Goal: Navigation & Orientation: Find specific page/section

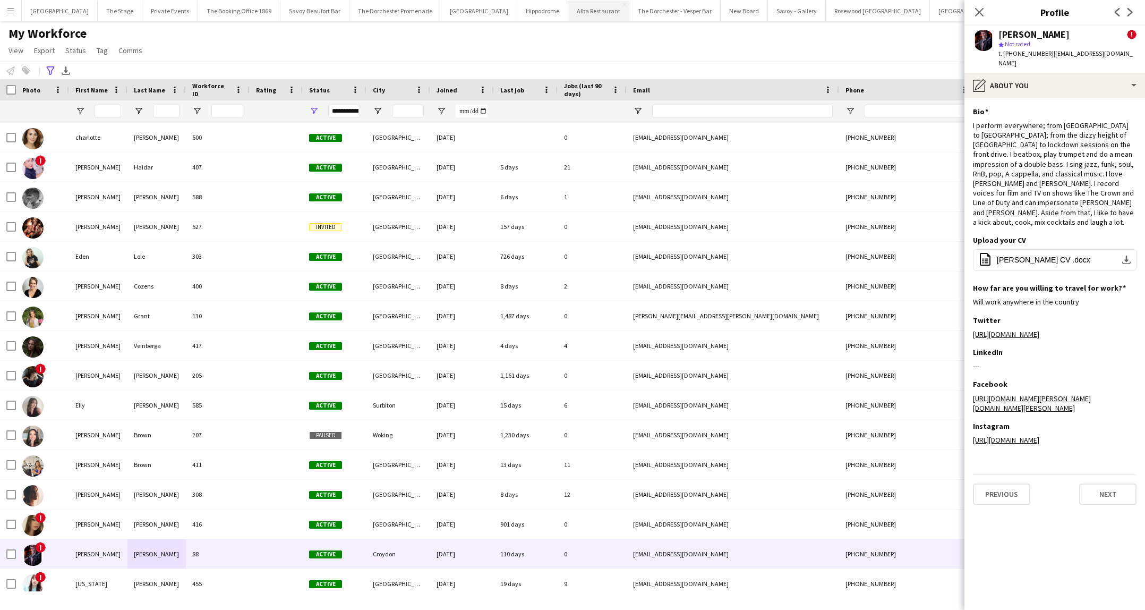
scroll to position [446, 0]
click at [568, 15] on button "Alba Restaurant Close" at bounding box center [598, 11] width 61 height 21
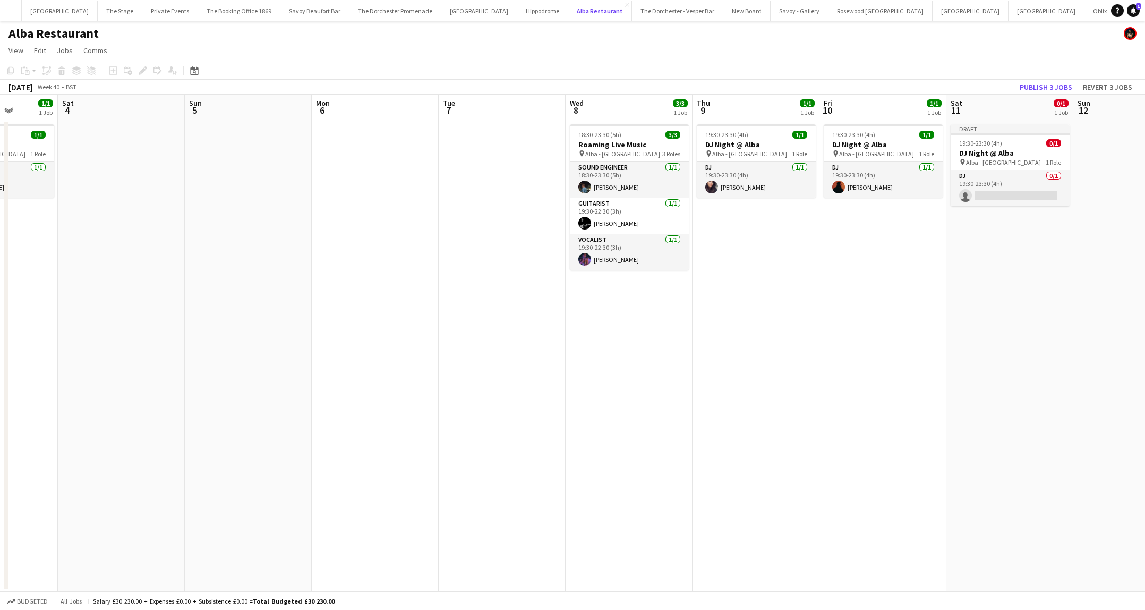
scroll to position [0, 323]
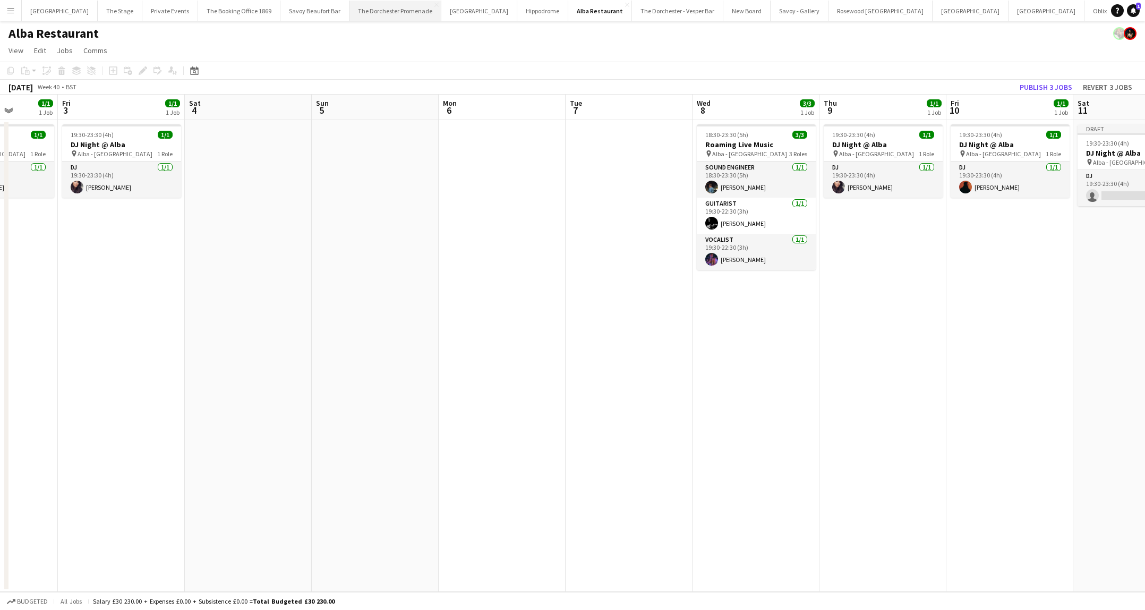
click at [371, 13] on button "The Dorchester Promenade Close" at bounding box center [395, 11] width 92 height 21
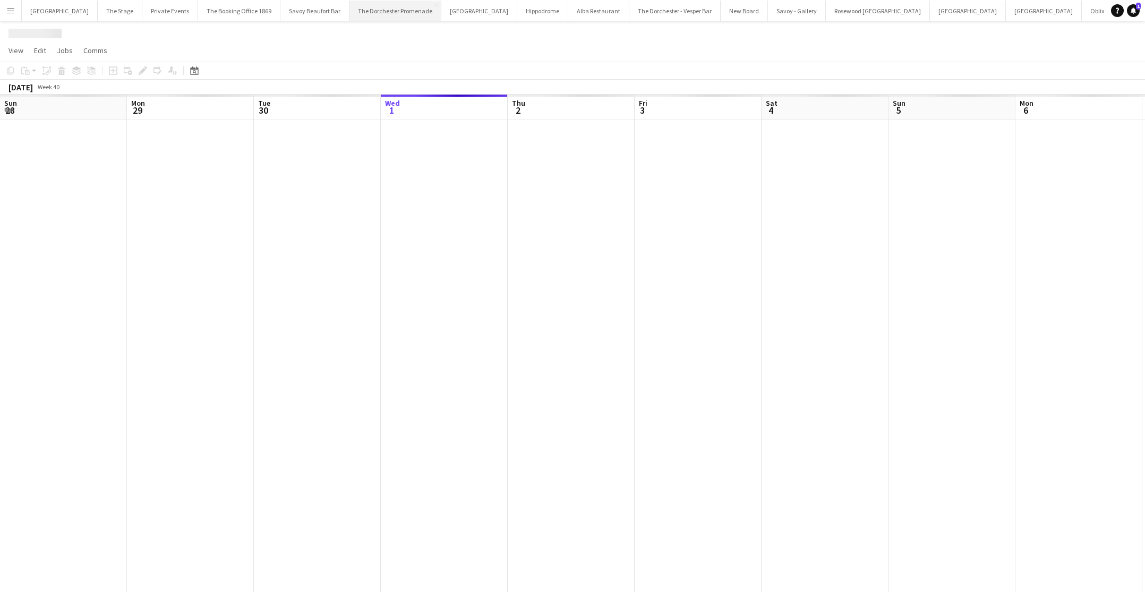
scroll to position [0, 254]
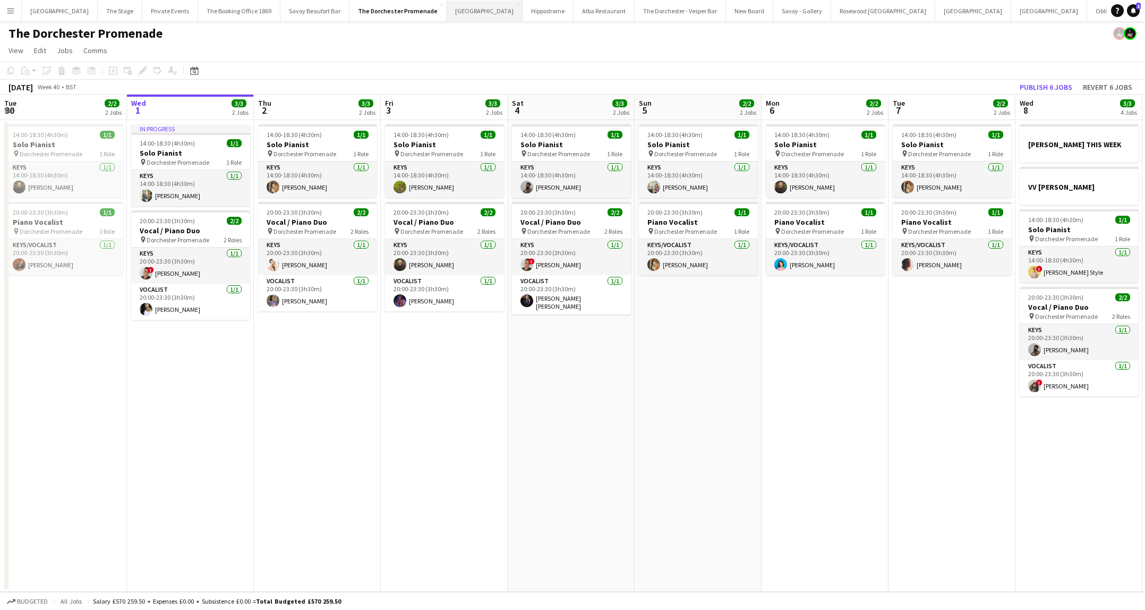
click at [452, 15] on button "[GEOGRAPHIC_DATA]" at bounding box center [485, 11] width 76 height 21
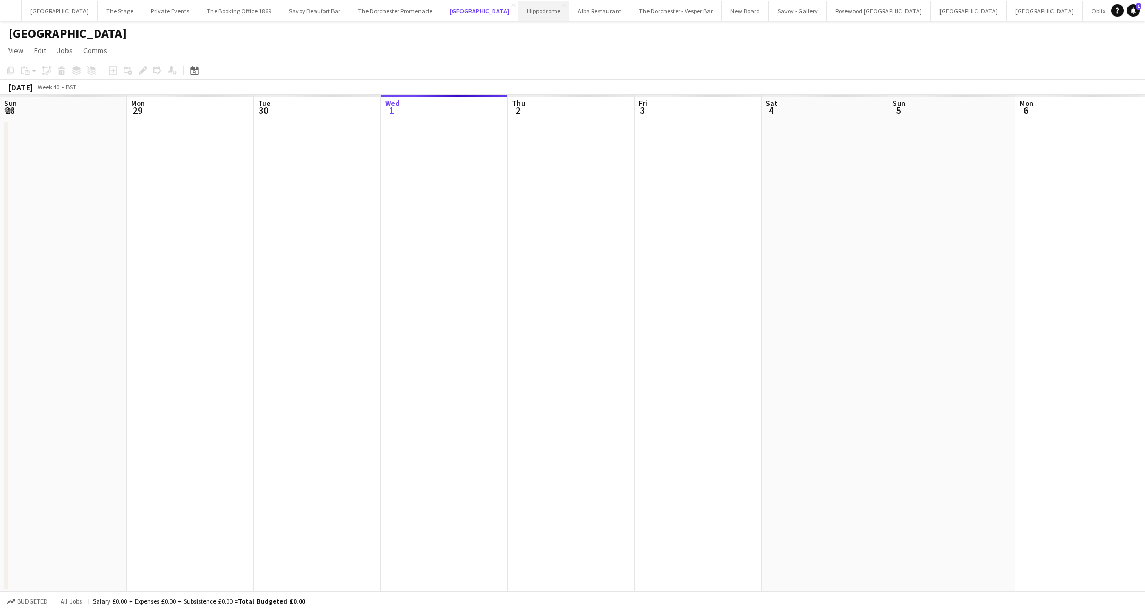
scroll to position [0, 254]
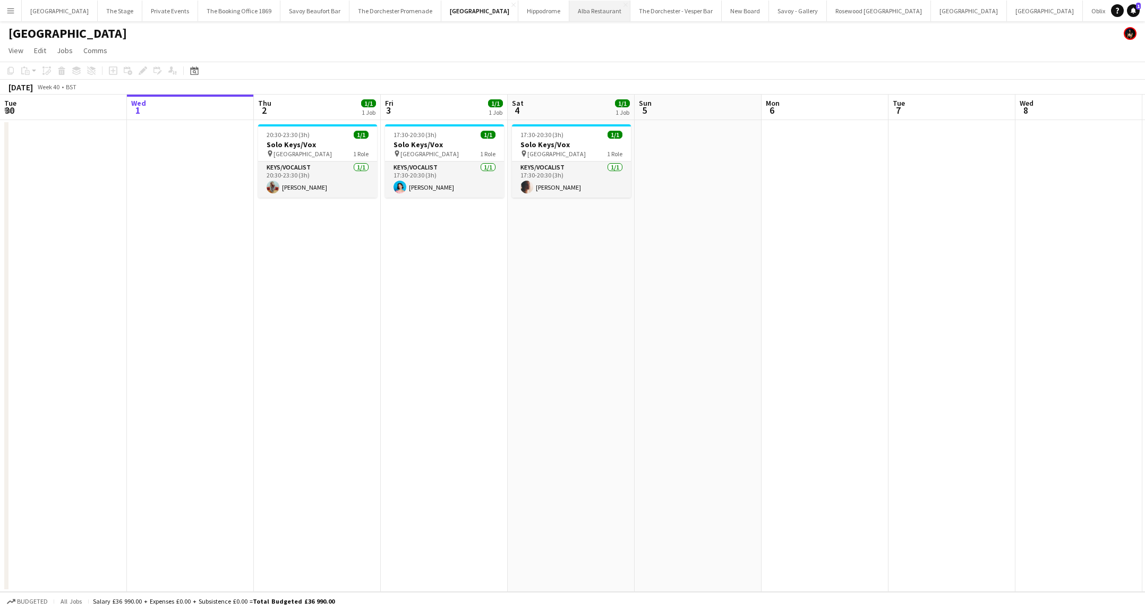
click at [569, 14] on button "Alba Restaurant Close" at bounding box center [599, 11] width 61 height 21
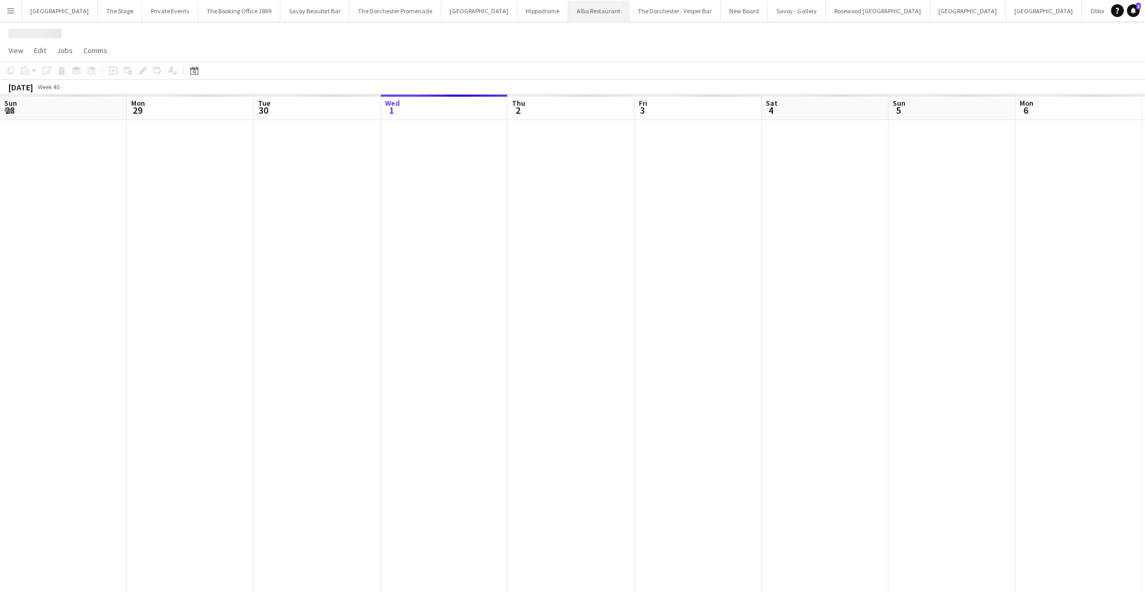
scroll to position [0, 254]
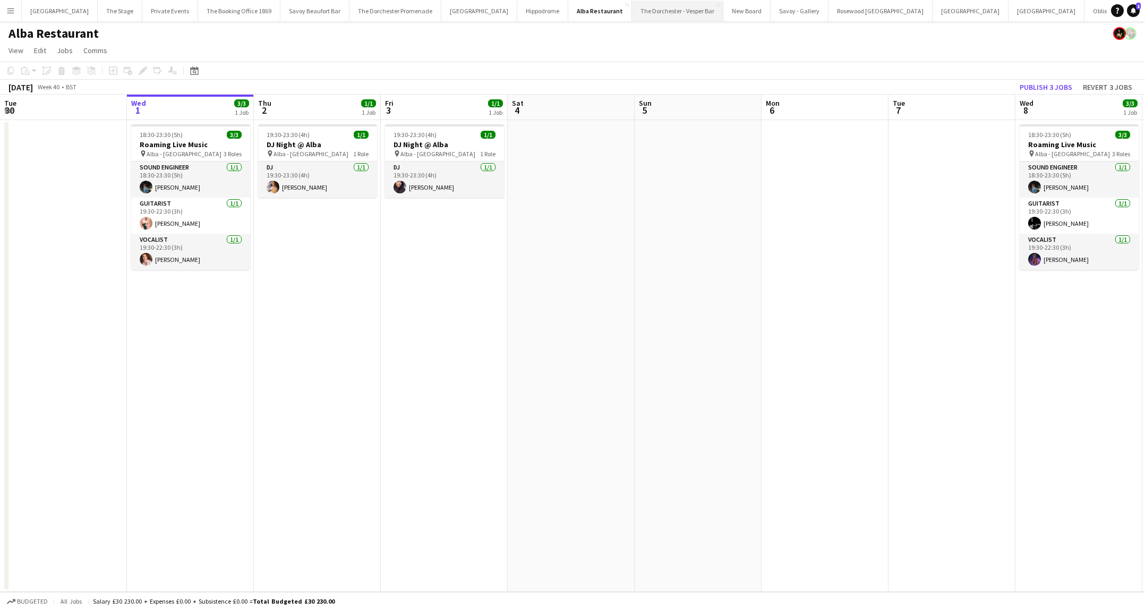
click at [632, 12] on button "The Dorchester - Vesper Bar Close" at bounding box center [677, 11] width 91 height 21
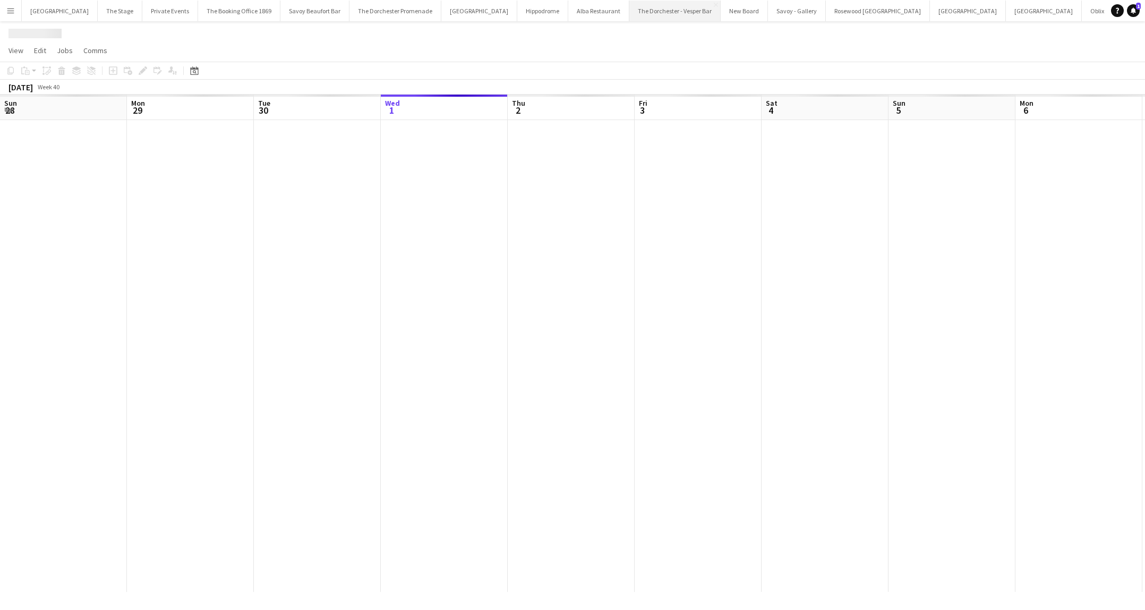
scroll to position [0, 254]
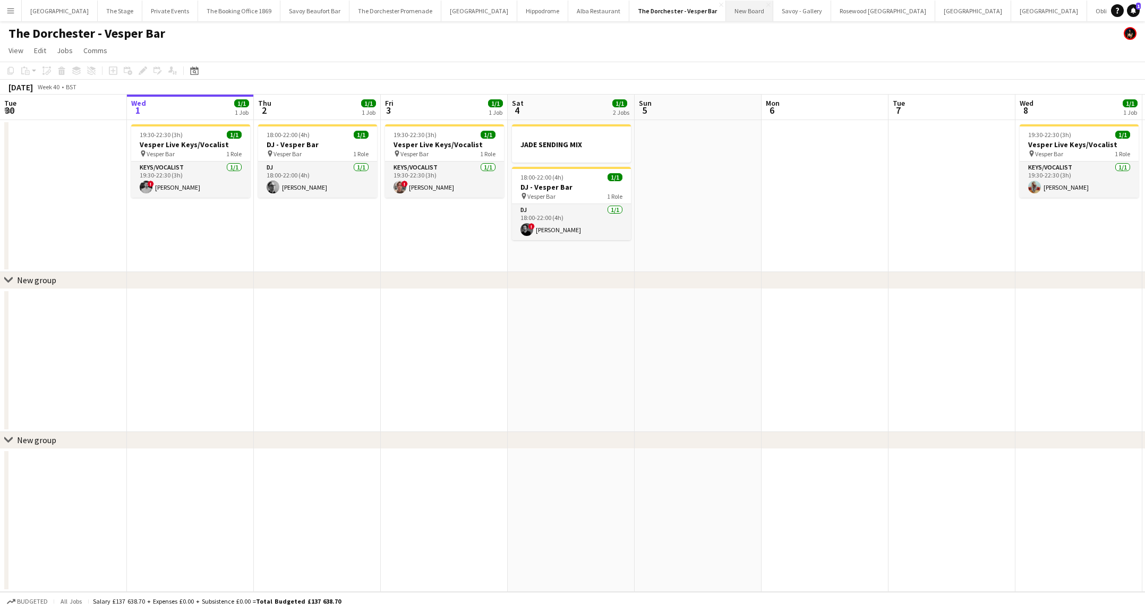
click at [726, 13] on button "New Board Close" at bounding box center [749, 11] width 47 height 21
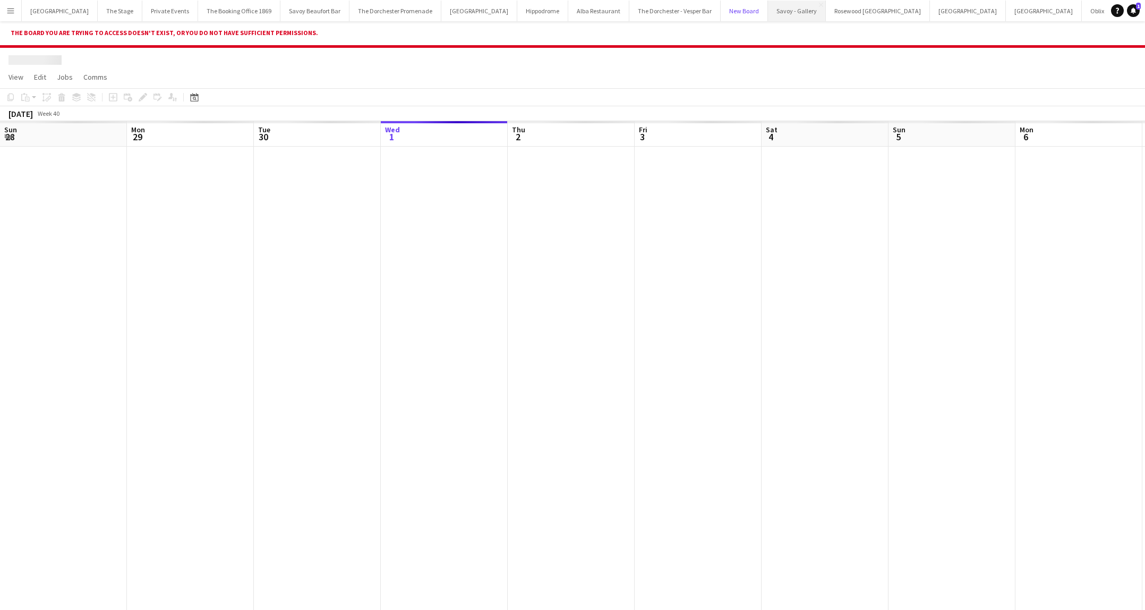
scroll to position [0, 254]
click at [768, 20] on button "Savoy - Gallery Close" at bounding box center [797, 11] width 58 height 21
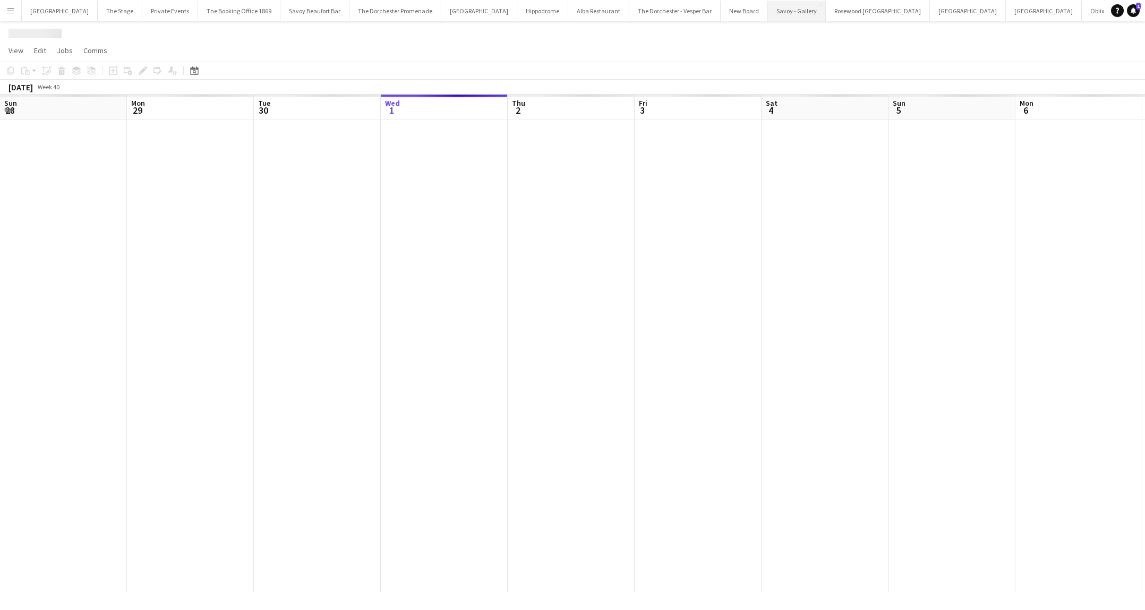
scroll to position [0, 254]
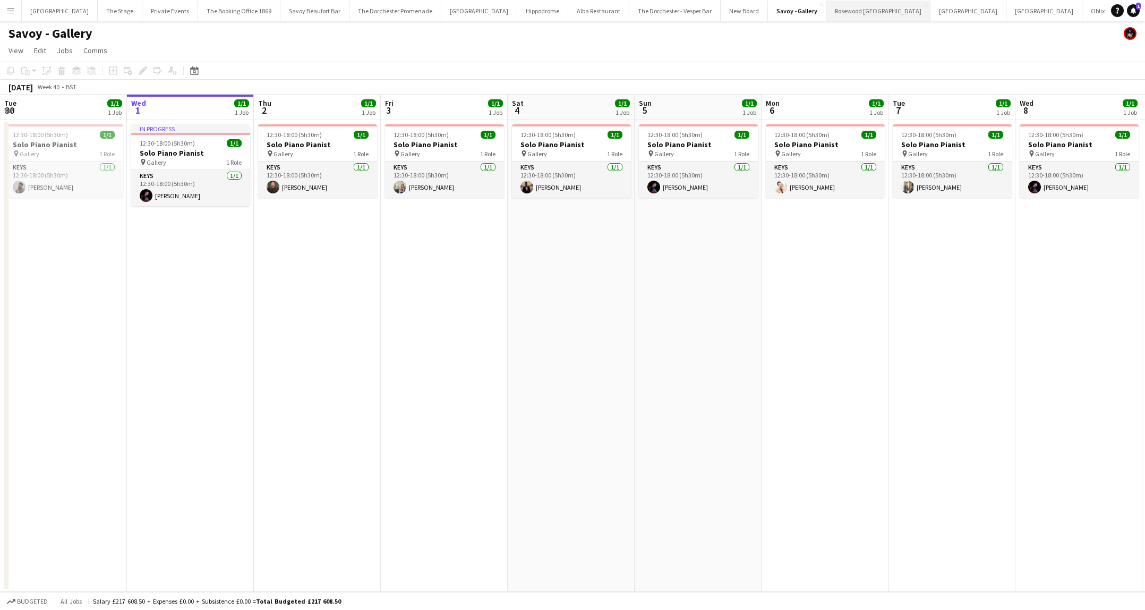
click at [826, 19] on button "Rosewood [GEOGRAPHIC_DATA] Close" at bounding box center [878, 11] width 104 height 21
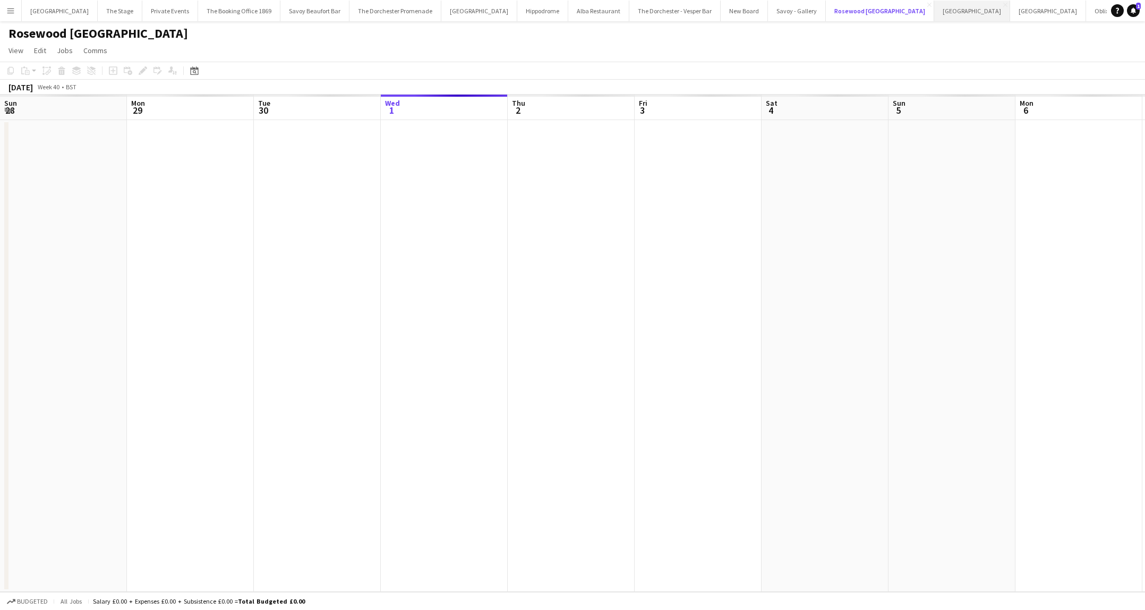
scroll to position [0, 254]
click at [934, 12] on button "Bicester village Close" at bounding box center [972, 11] width 76 height 21
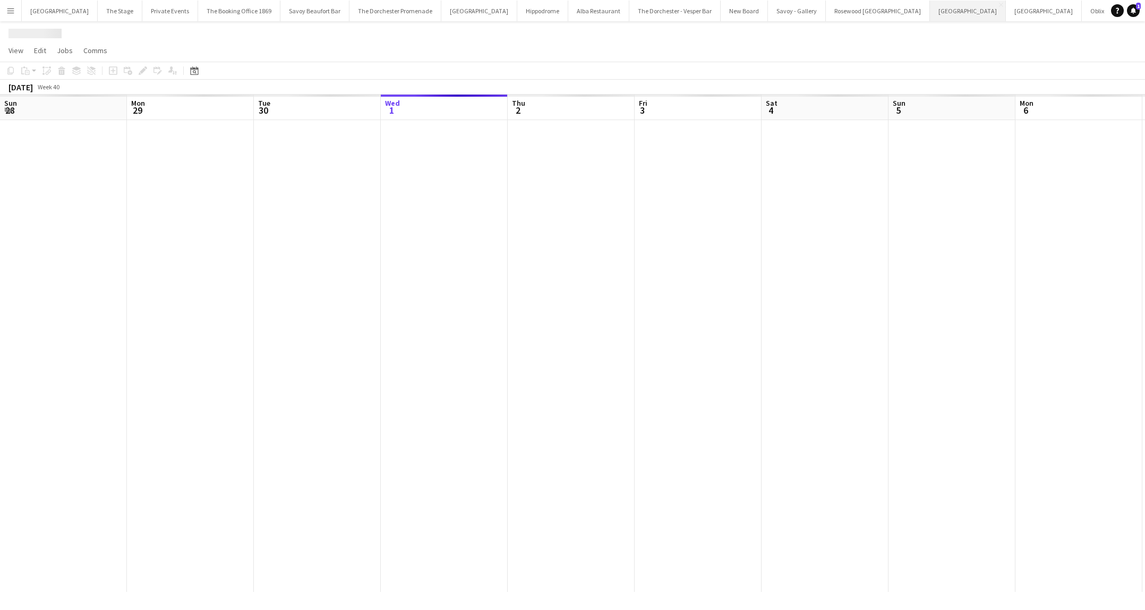
scroll to position [0, 254]
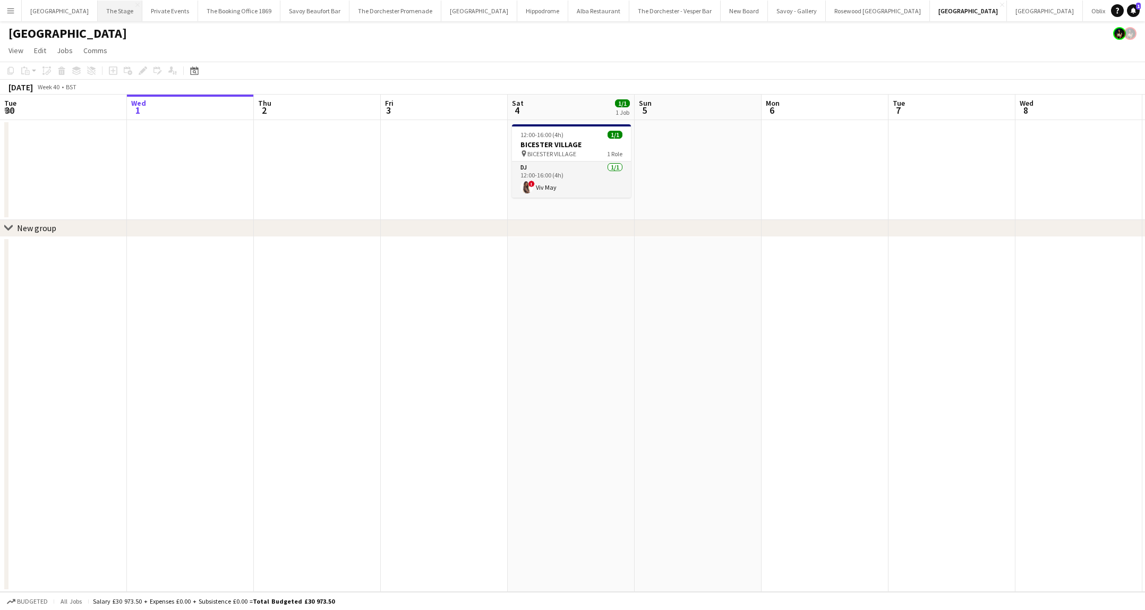
click at [116, 15] on button "The Stage Close" at bounding box center [120, 11] width 45 height 21
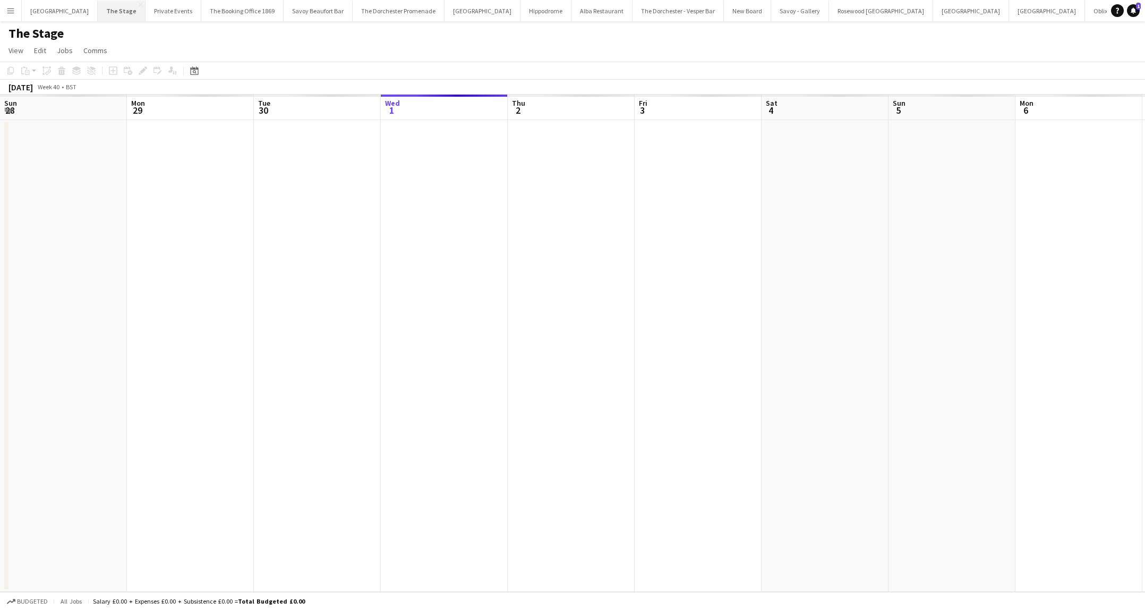
scroll to position [0, 254]
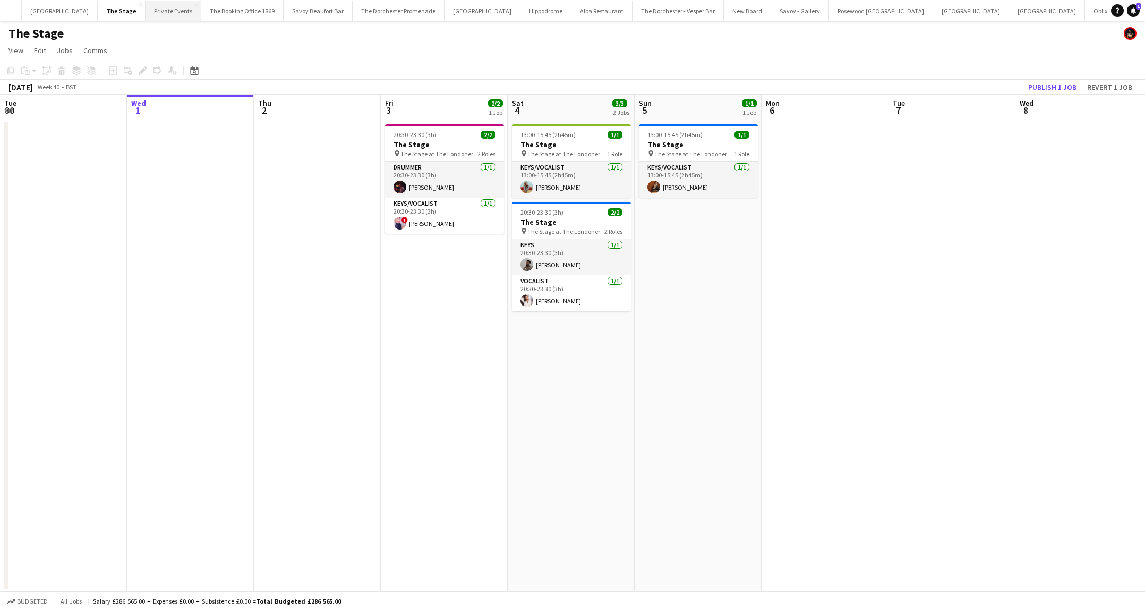
click at [146, 14] on button "Private Events Close" at bounding box center [174, 11] width 56 height 21
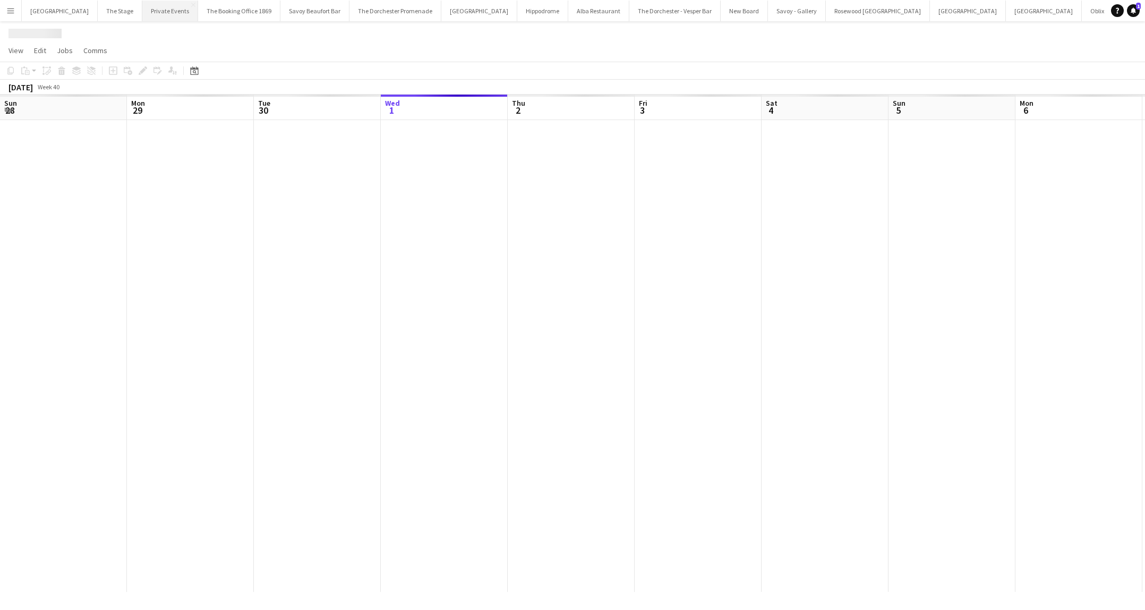
scroll to position [0, 254]
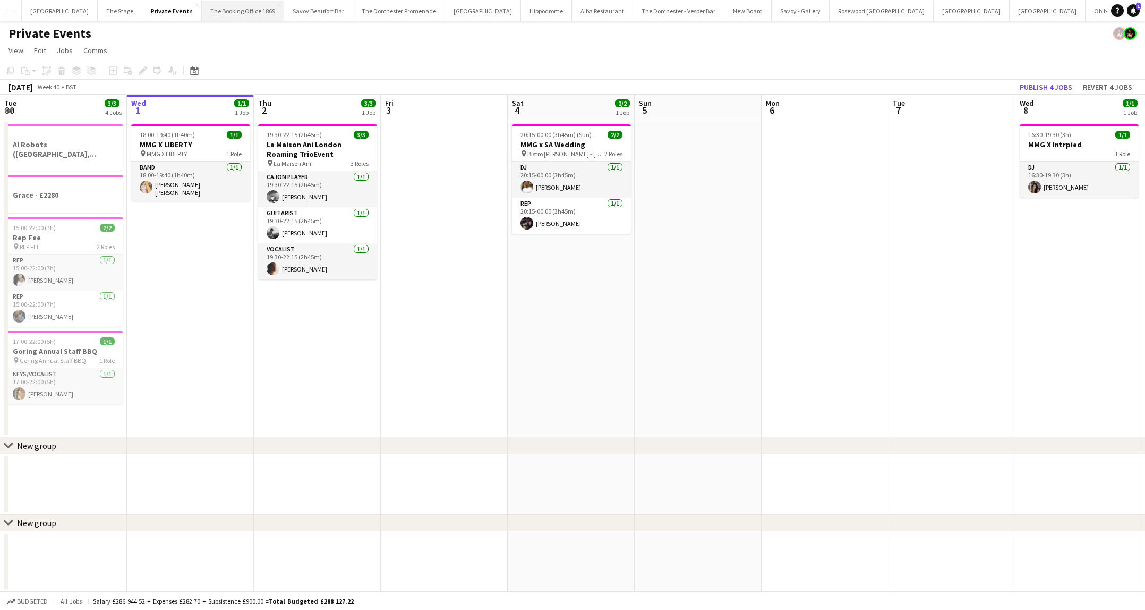
click at [221, 12] on button "The Booking Office 1869 Close" at bounding box center [243, 11] width 82 height 21
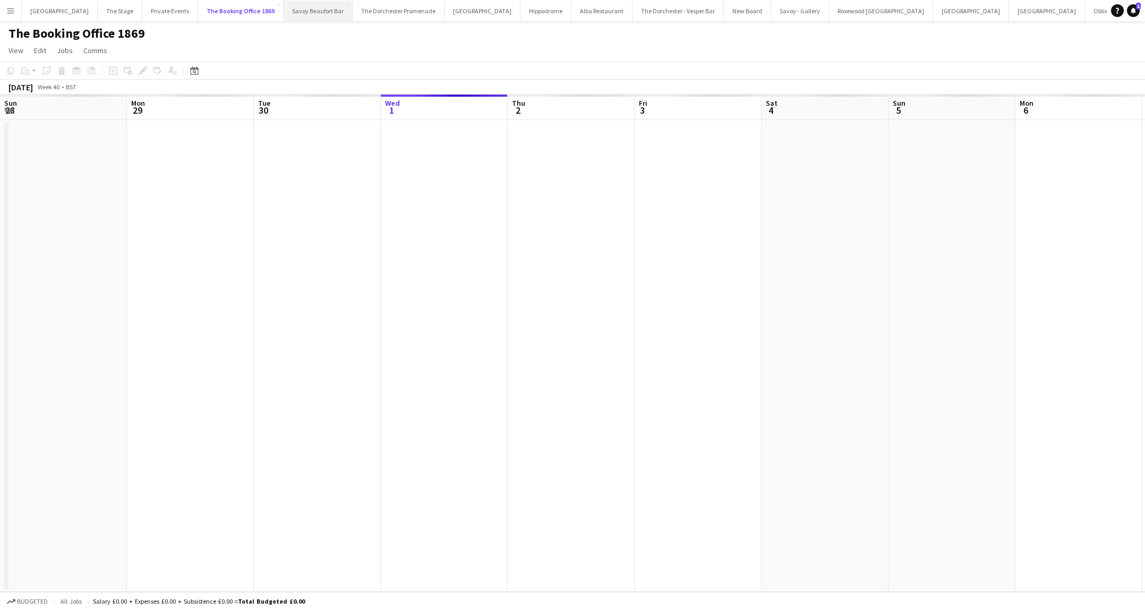
scroll to position [0, 254]
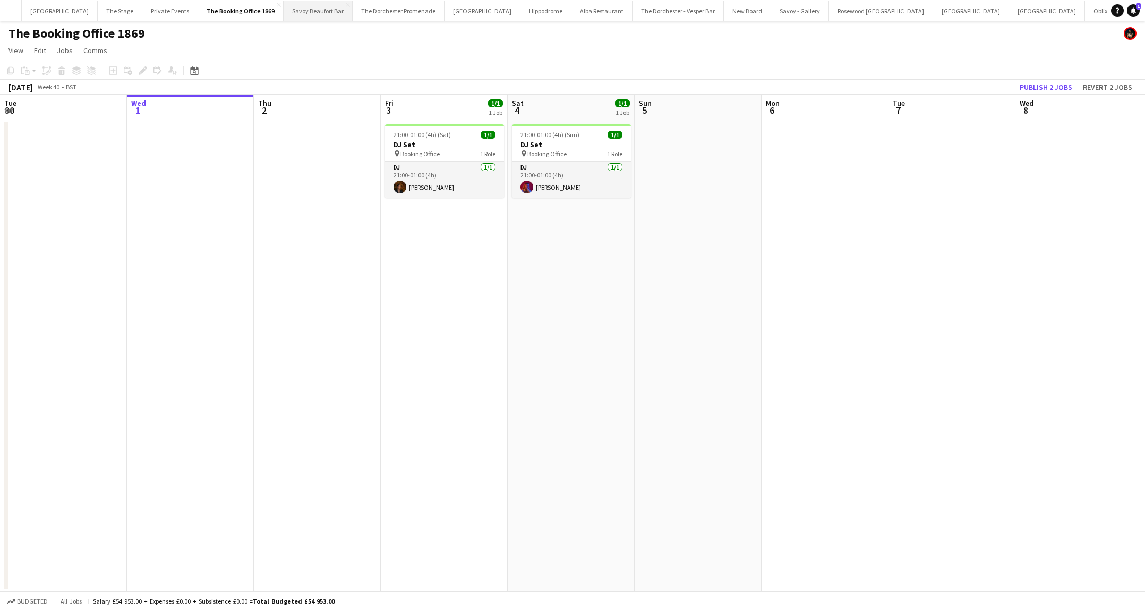
click at [289, 13] on button "Savoy Beaufort Bar Close" at bounding box center [318, 11] width 69 height 21
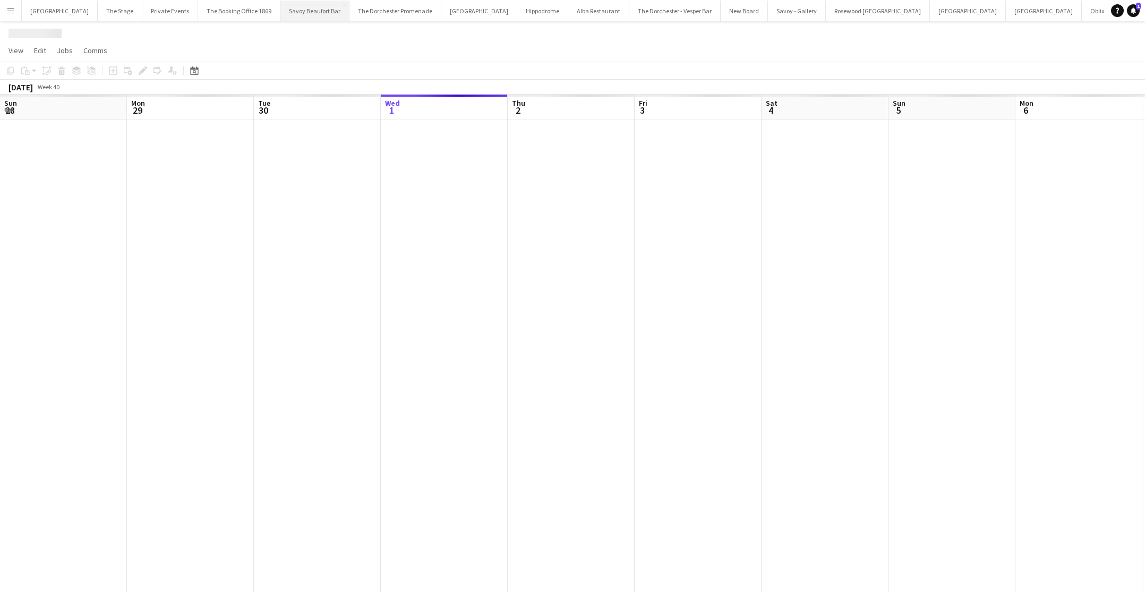
scroll to position [0, 254]
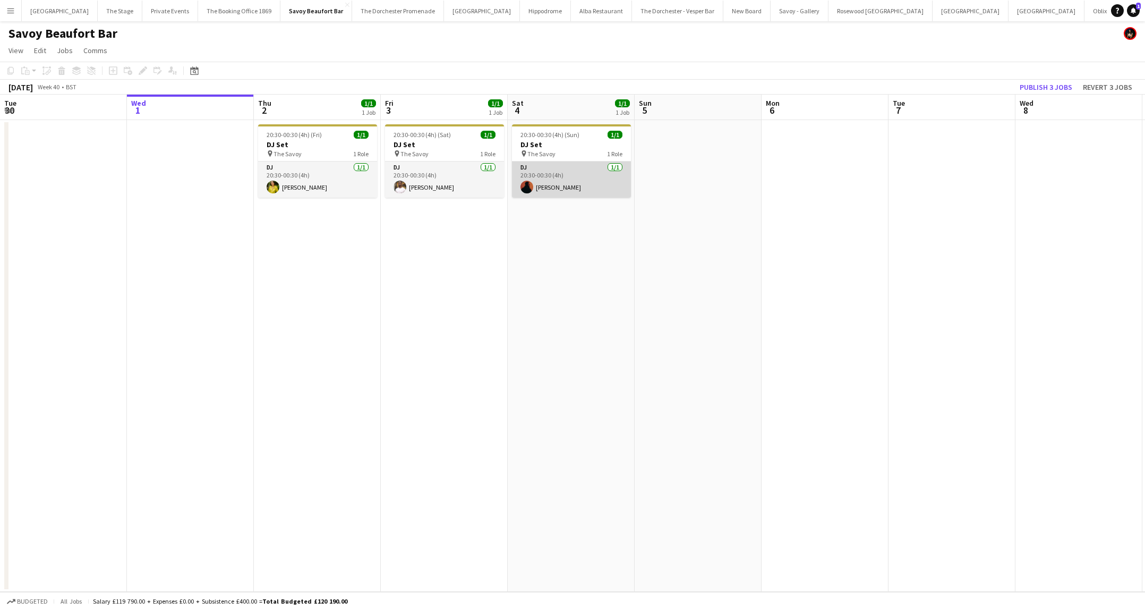
click at [561, 183] on app-card-role "DJ [DATE] 20:30-00:30 (4h) [PERSON_NAME]" at bounding box center [571, 179] width 119 height 36
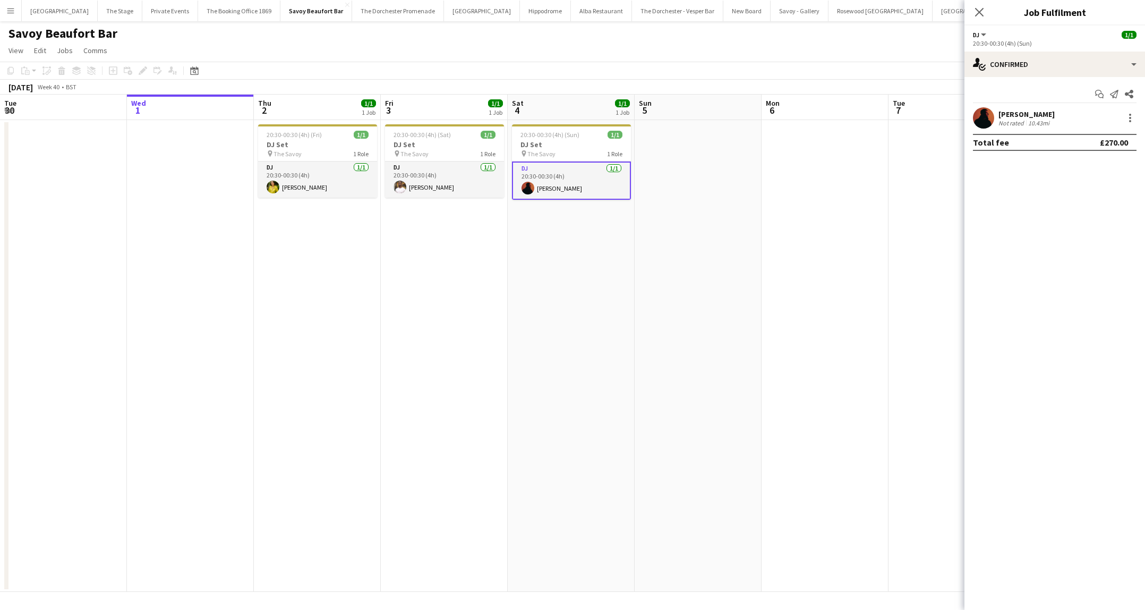
click at [534, 263] on app-date-cell "20:30-00:30 (4h) (Sun) 1/1 DJ Set pin The Savoy 1 Role DJ [DATE] 20:30-00:30 (4…" at bounding box center [571, 356] width 127 height 472
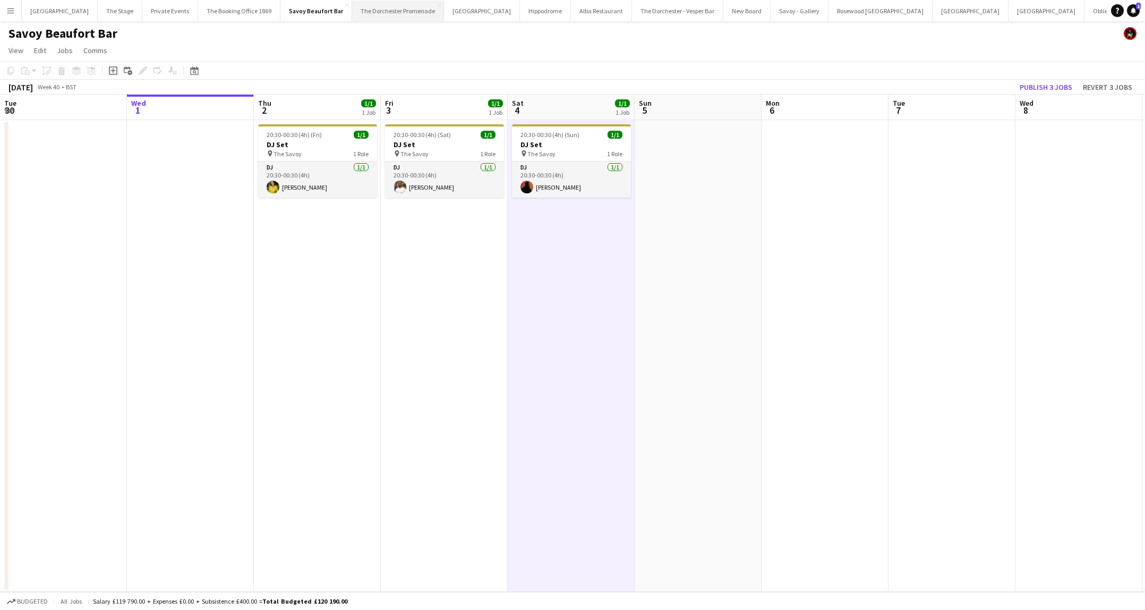
click at [394, 11] on button "The Dorchester Promenade Close" at bounding box center [398, 11] width 92 height 21
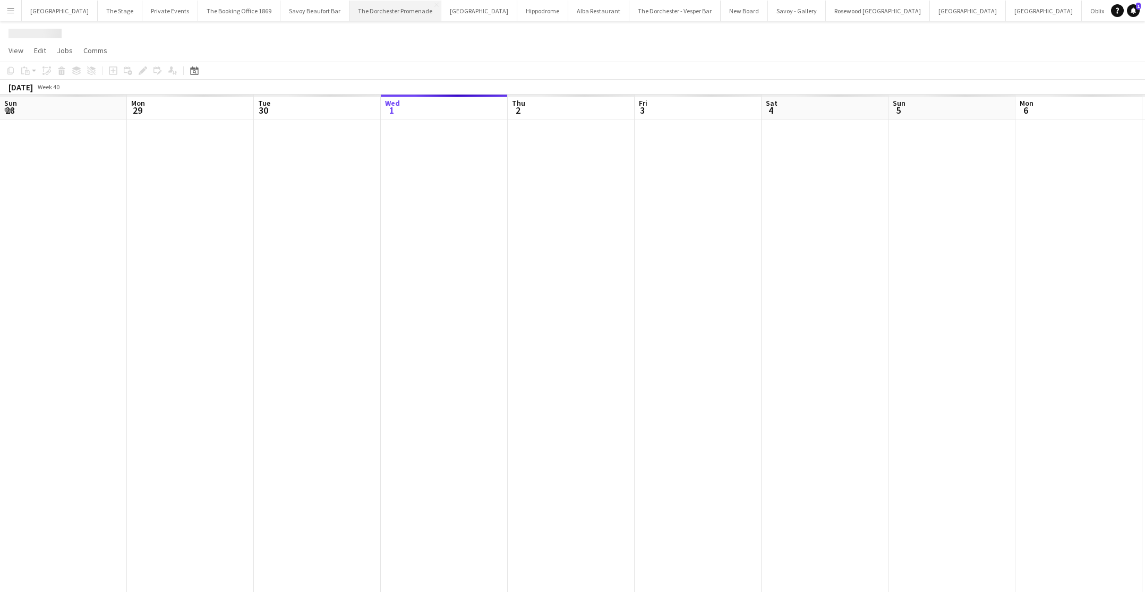
scroll to position [0, 254]
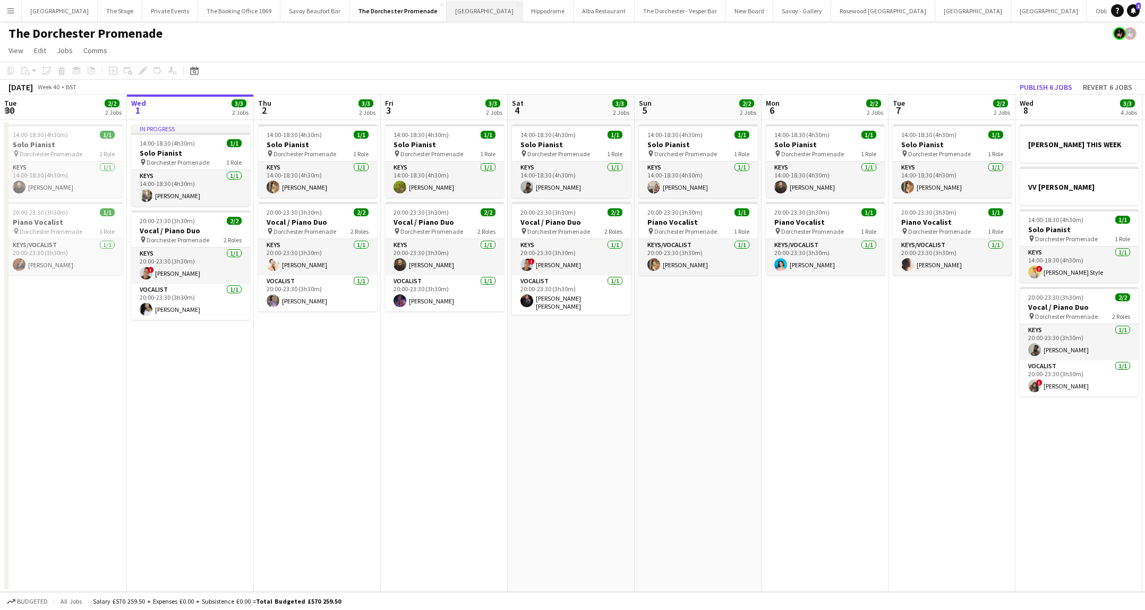
click at [447, 15] on button "[GEOGRAPHIC_DATA]" at bounding box center [485, 11] width 76 height 21
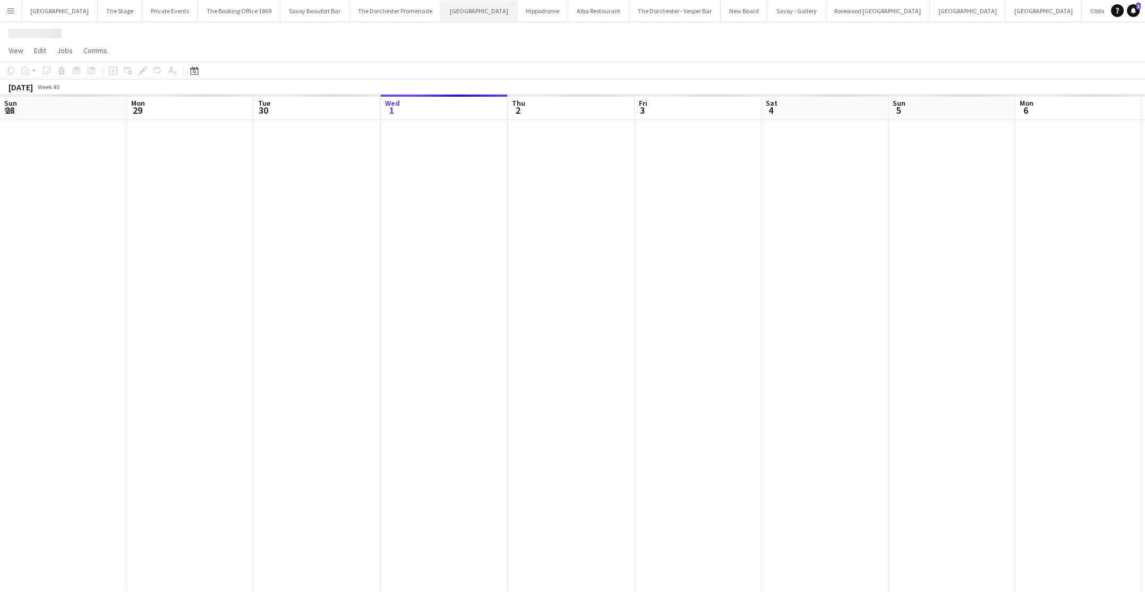
scroll to position [0, 254]
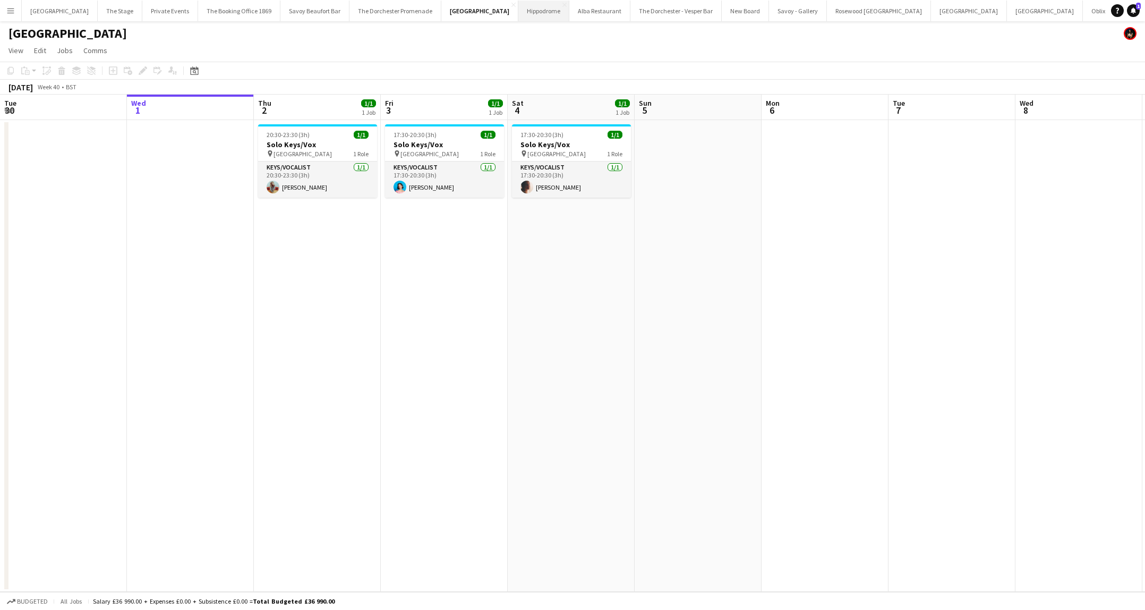
click at [518, 13] on button "Hippodrome Close" at bounding box center [543, 11] width 51 height 21
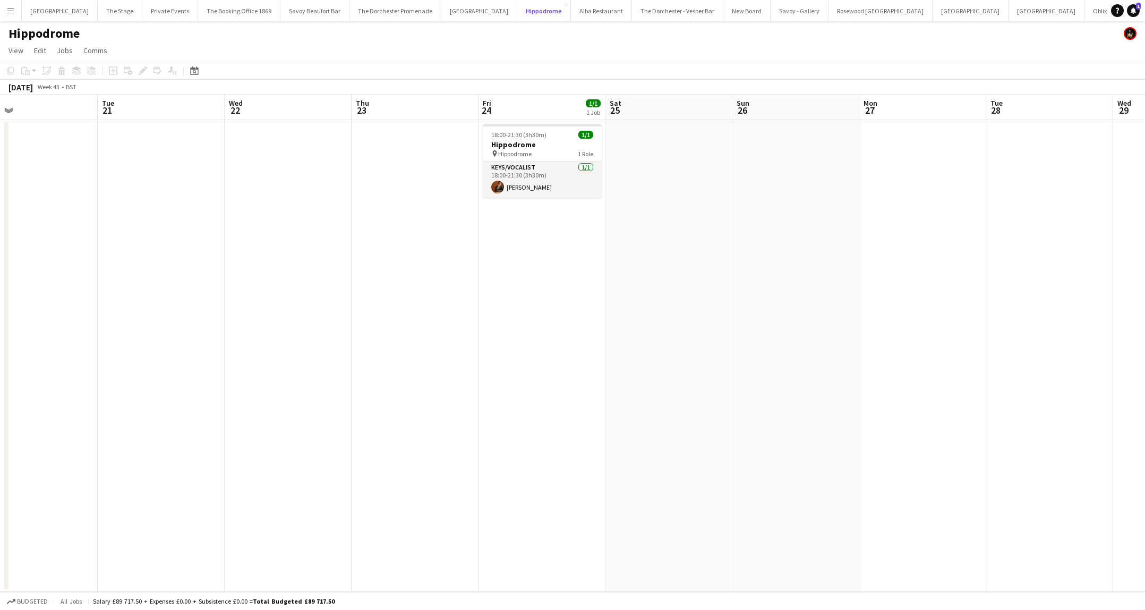
scroll to position [0, 404]
click at [558, 22] on div "Hippodrome" at bounding box center [572, 31] width 1145 height 20
click at [571, 16] on button "Alba Restaurant Close" at bounding box center [601, 11] width 61 height 21
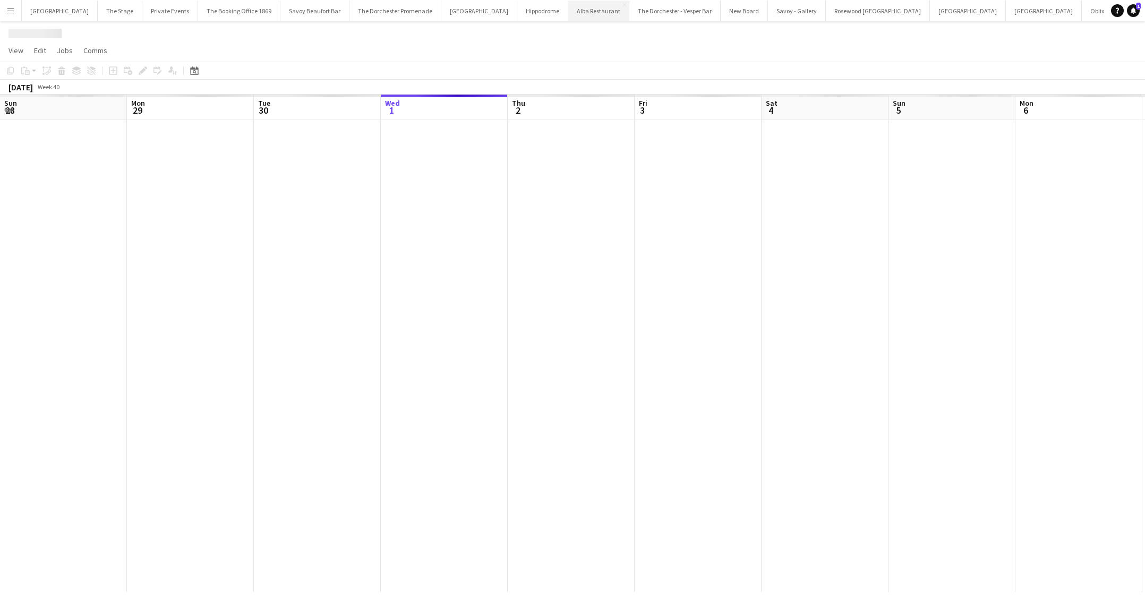
scroll to position [0, 254]
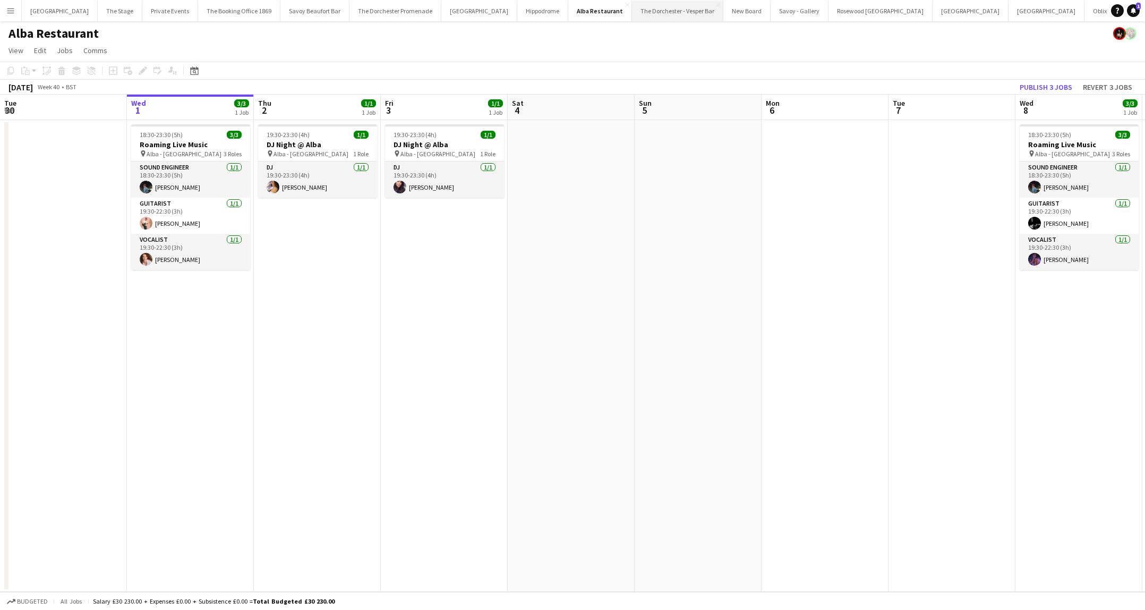
click at [632, 12] on button "The Dorchester - Vesper Bar Close" at bounding box center [677, 11] width 91 height 21
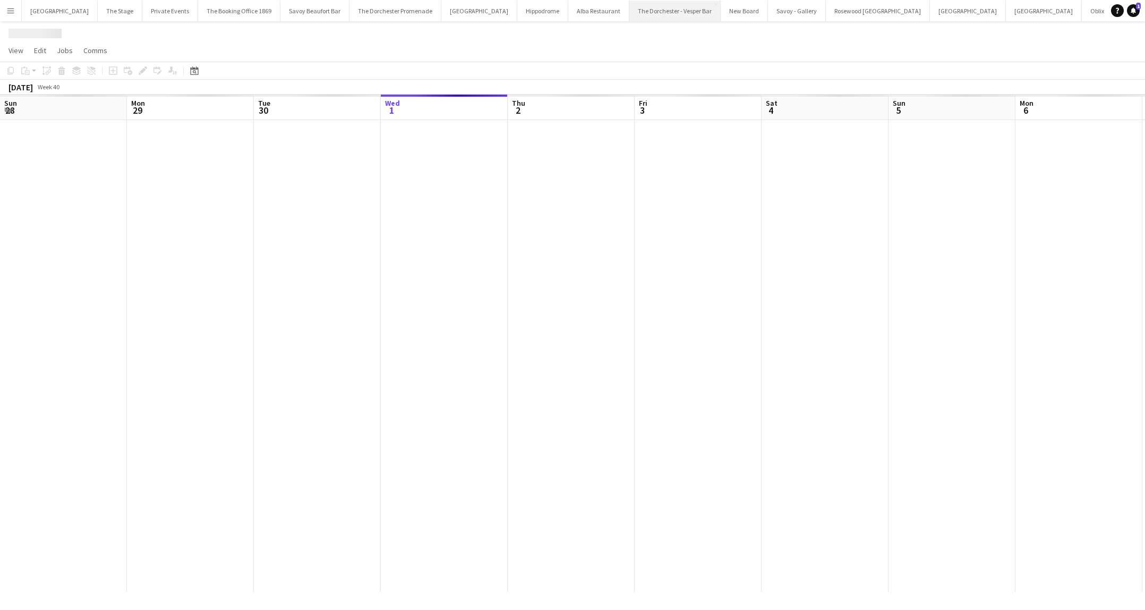
scroll to position [0, 254]
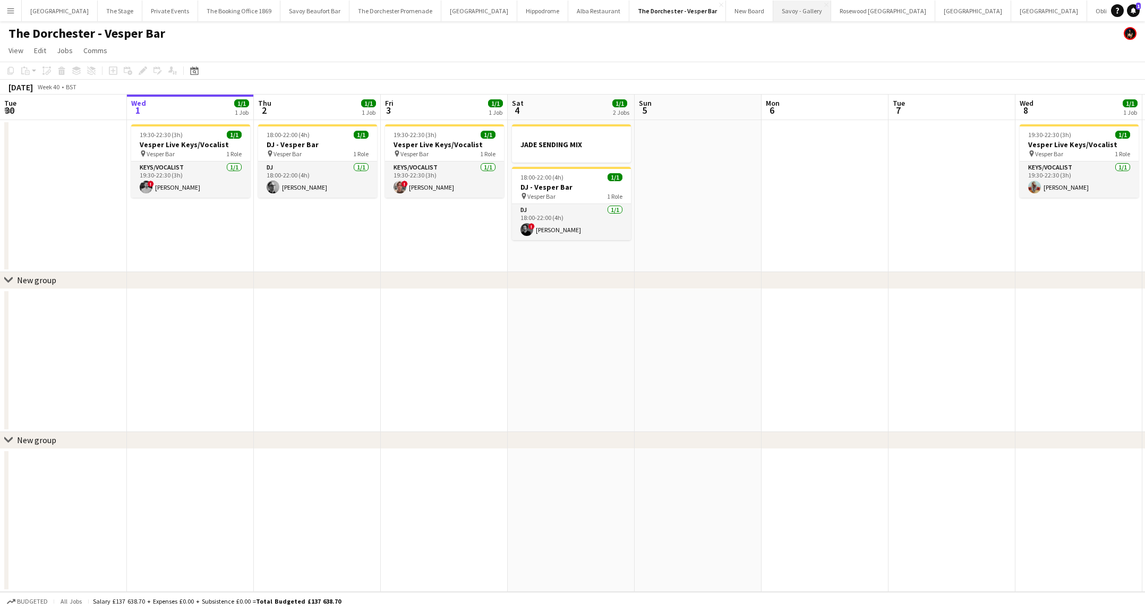
click at [773, 15] on button "Savoy - Gallery Close" at bounding box center [802, 11] width 58 height 21
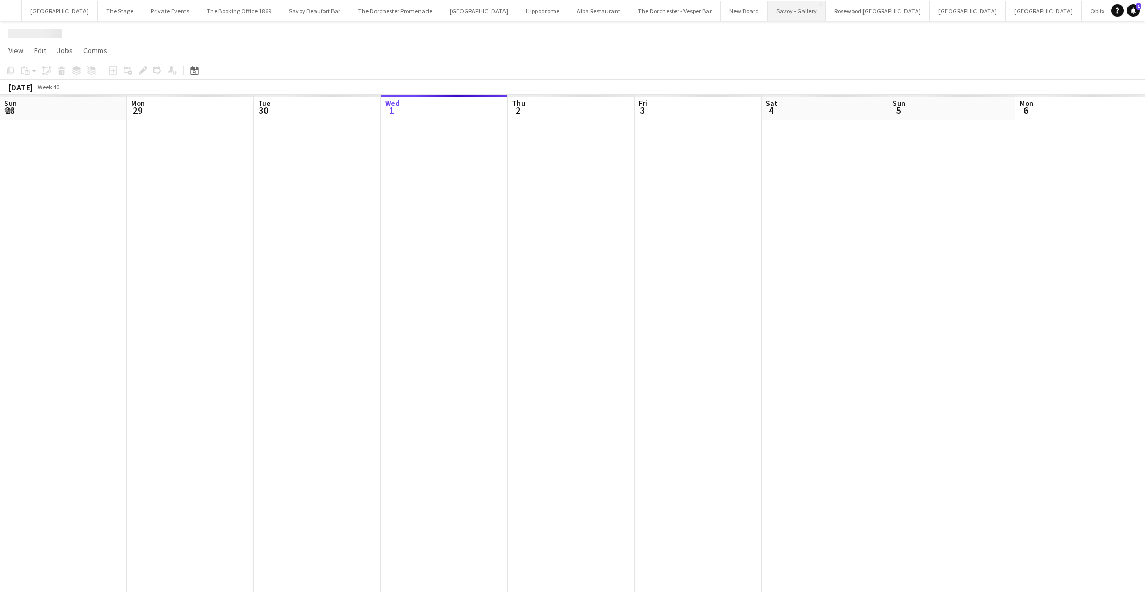
scroll to position [0, 254]
